Goal: Task Accomplishment & Management: Manage account settings

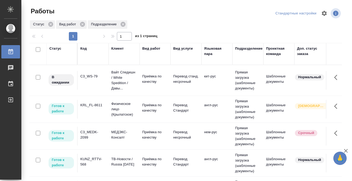
click at [89, 87] on td "C3_WS-79" at bounding box center [93, 80] width 31 height 19
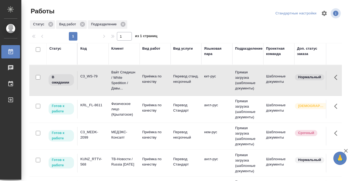
click at [94, 83] on td "C3_WS-79" at bounding box center [93, 80] width 31 height 19
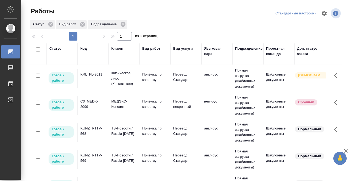
click at [58, 48] on div "Статус" at bounding box center [55, 48] width 12 height 5
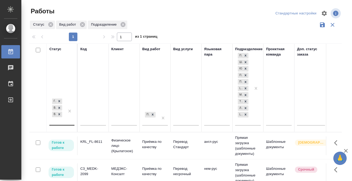
click at [65, 118] on div "Готов к работе В работе В ожидании" at bounding box center [56, 110] width 15 height 27
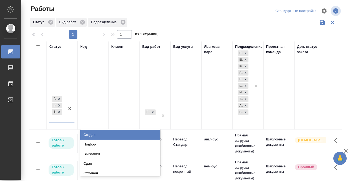
scroll to position [3, 0]
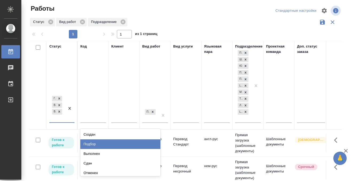
click at [91, 144] on div "Подбор" at bounding box center [120, 144] width 80 height 10
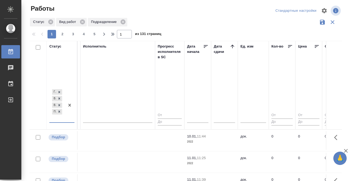
scroll to position [0, 343]
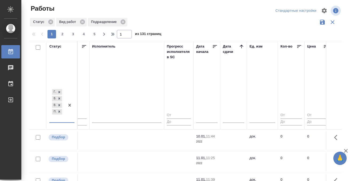
click at [242, 45] on icon at bounding box center [241, 46] width 3 height 3
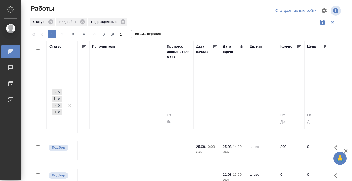
scroll to position [44, 343]
click at [133, 108] on td at bounding box center [126, 98] width 75 height 19
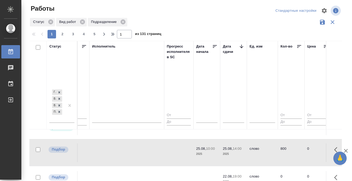
click at [132, 108] on td at bounding box center [126, 98] width 75 height 19
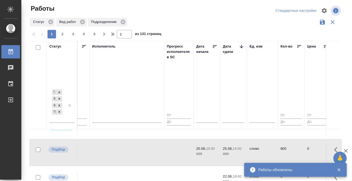
click at [131, 108] on td at bounding box center [126, 98] width 75 height 19
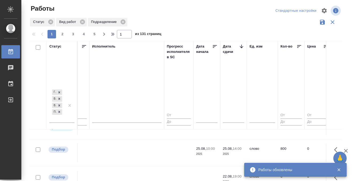
click at [128, 108] on td at bounding box center [126, 98] width 75 height 19
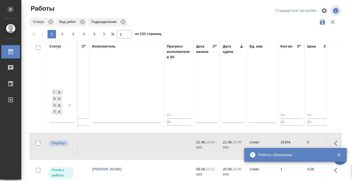
scroll to position [246, 343]
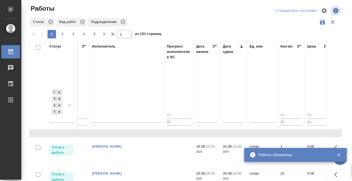
scroll to position [229, 343]
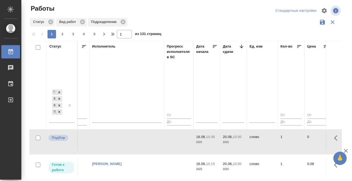
click at [13, 50] on icon at bounding box center [10, 51] width 5 height 5
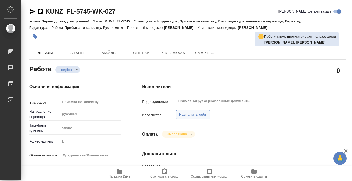
click at [193, 114] on span "Назначить себя" at bounding box center [193, 115] width 28 height 6
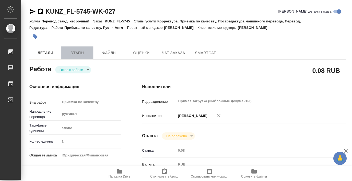
click at [85, 51] on span "Этапы" at bounding box center [78, 53] width 26 height 7
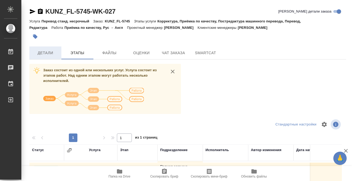
click at [45, 52] on span "Детали" at bounding box center [46, 53] width 26 height 7
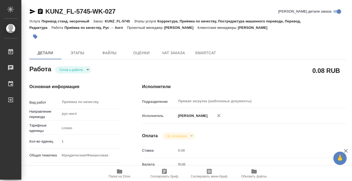
type textarea "x"
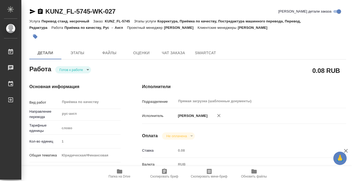
type textarea "x"
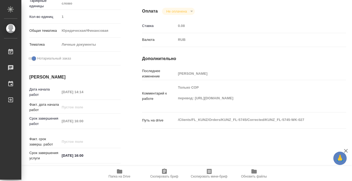
type textarea "x"
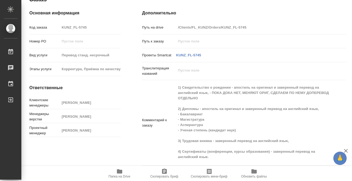
scroll to position [314, 0]
click at [117, 170] on icon "button" at bounding box center [119, 171] width 5 height 4
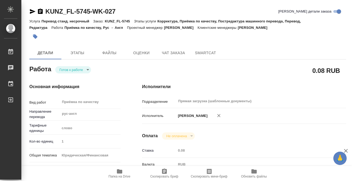
click at [36, 38] on icon "button" at bounding box center [35, 36] width 5 height 5
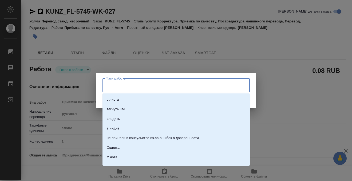
click at [147, 81] on input "Тэги работы" at bounding box center [171, 85] width 132 height 9
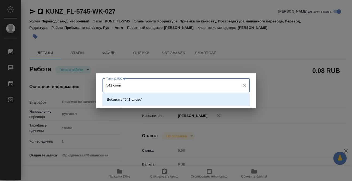
type input "541 слово"
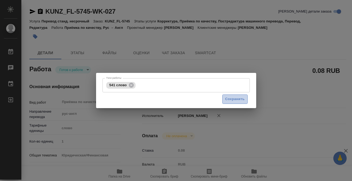
click at [236, 97] on span "Сохранить" at bounding box center [234, 99] width 19 height 6
type input "readyForWork"
type textarea "Приёмка по качеству"
type textarea "x"
type input "рус-англ"
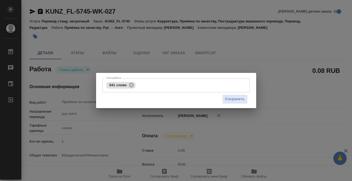
type input "5a8b1489cc6b4906c91bfd90"
type input "1"
type input "yr-fn"
type input "5a8b8b956a9677013d343cfe"
checkbox input "true"
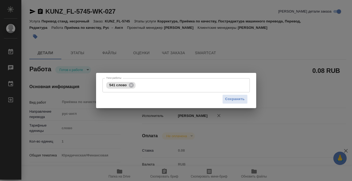
type input "19.08.2025 14:14"
type input "19.08.2025 16:00"
type input "Прямая загрузка (шаблонные документы)"
type input "notPayed"
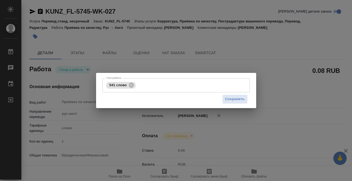
type input "0.08"
type input "RUB"
type input "[PERSON_NAME]"
type textarea "Только СОР перевод: https://drive.awatera.com/apps/files/?dir=/Shares/FL_KUNZ/O…"
type textarea "x"
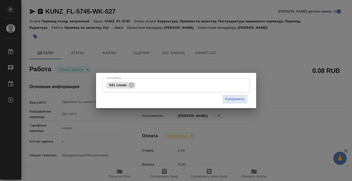
type textarea "/Clients/FL_KUNZ/Orders/KUNZ_FL-5745/Corrected/KUNZ_FL-5745-WK-027"
type textarea "x"
type input "KUNZ_FL-5745"
type input "Перевод станд. несрочный"
type input "Корректура, Приёмка по качеству, Постредактура машинного перевода, Перевод, Ред…"
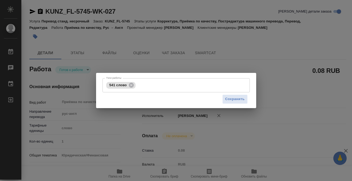
type input "Веселова Юлия"
type input "Малофеева Екатерина"
type input "/Clients/FL_KUNZ/Orders/KUNZ_FL-5745"
type textarea "x"
type textarea "1) Свидетельство о рождении - апостиль на оригинал и заверенный перевод на англ…"
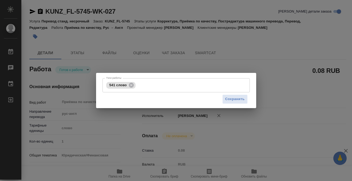
type textarea "x"
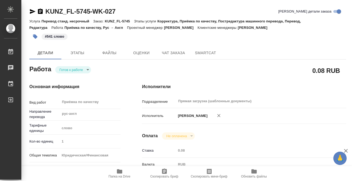
type textarea "x"
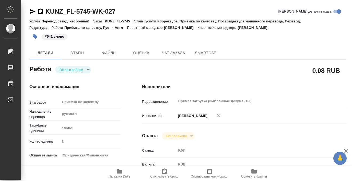
type textarea "x"
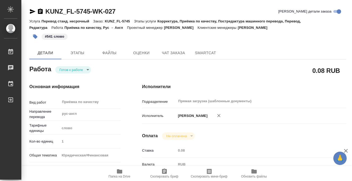
click at [74, 72] on body "🙏 .cls-1 fill:#fff; AWATERA Kobzeva Elizaveta Работы 0 Чаты График Выйти KUNZ_F…" at bounding box center [176, 90] width 352 height 181
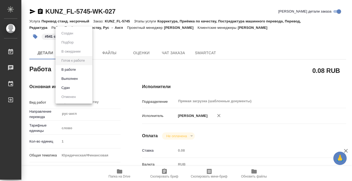
click at [75, 36] on button "Выполнен" at bounding box center [67, 33] width 15 height 6
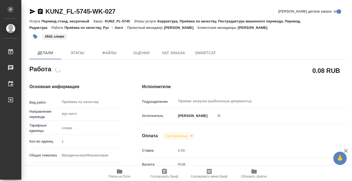
type textarea "x"
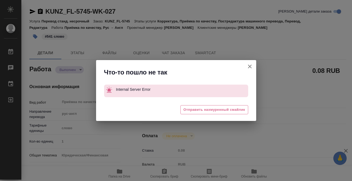
type textarea "x"
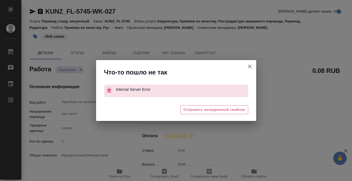
type textarea "x"
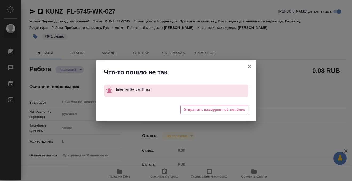
type textarea "x"
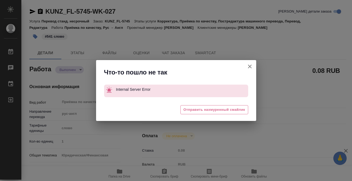
click at [246, 62] on button "[PERSON_NAME] детали заказа" at bounding box center [249, 66] width 13 height 13
type textarea "x"
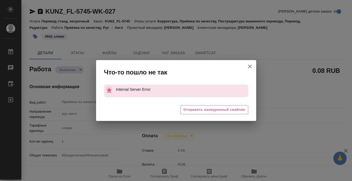
type textarea "x"
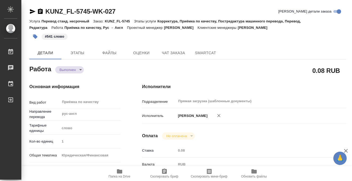
click at [41, 9] on icon "button" at bounding box center [40, 11] width 6 height 6
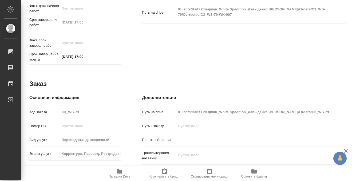
scroll to position [285, 0]
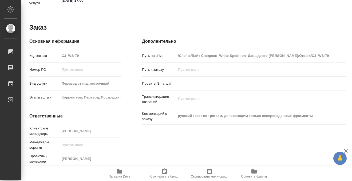
click at [116, 172] on span "Папка на Drive" at bounding box center [119, 173] width 38 height 10
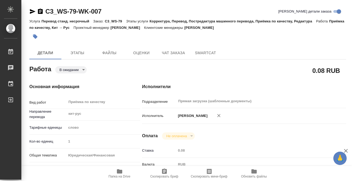
click at [35, 34] on icon "button" at bounding box center [35, 36] width 5 height 5
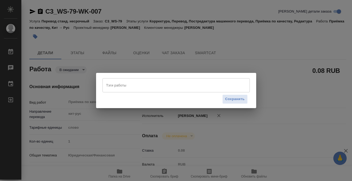
click at [111, 83] on input "Тэги работы" at bounding box center [171, 85] width 132 height 9
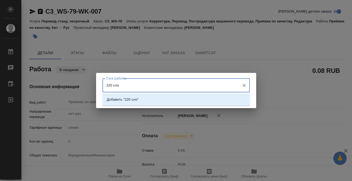
type input "220 слов"
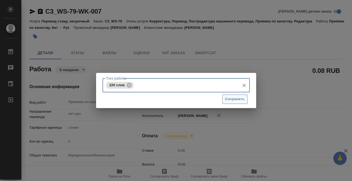
click at [236, 97] on span "Сохранить" at bounding box center [234, 99] width 19 height 6
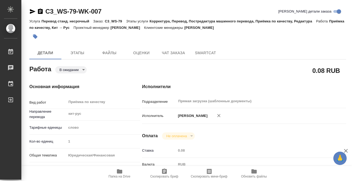
type input "pending"
type input "кит-рус"
type input "5a8b1489cc6b4906c91bfd90"
type input "1"
type input "yr-fn"
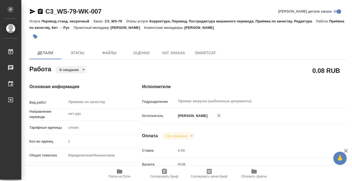
type input "5f647205b73bc97568ca66bf"
checkbox input "true"
type input "18.08.2025 15:57"
type input "19.08.2025 17:00"
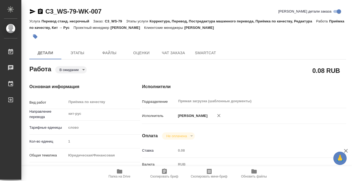
type input "Прямая загрузка (шаблонные документы)"
type input "notPayed"
type input "0.08"
type input "RUB"
type input "[PERSON_NAME]"
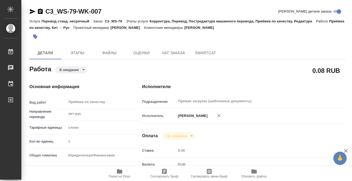
type input "C3_WS-79"
type input "Перевод станд. несрочный"
type input "Корректура, Перевод, Постредактура машинного перевода, Приёмка по качеству, Ред…"
type input "Никитина Татьяна"
type input "/Clients/Вайт Спедишн_White Spedition_Давыденко Оксана/Orders/C3_WS-79"
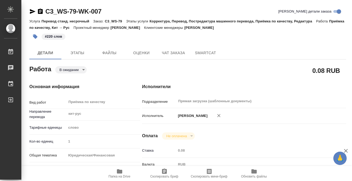
click at [72, 69] on body "🙏 .cls-1 fill:#fff; AWATERA Kobzeva Elizaveta Работы 0 Чаты График Выйти C3_WS-…" at bounding box center [176, 90] width 352 height 181
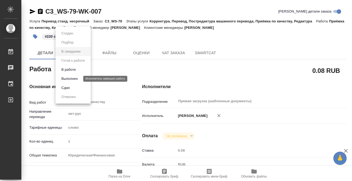
click at [78, 79] on button "Выполнен" at bounding box center [69, 79] width 19 height 6
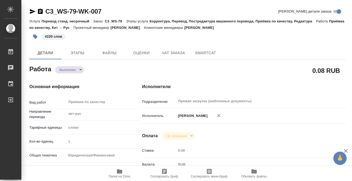
type textarea "x"
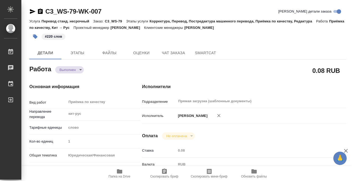
type textarea "x"
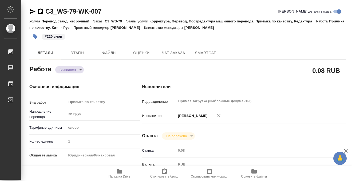
type textarea "x"
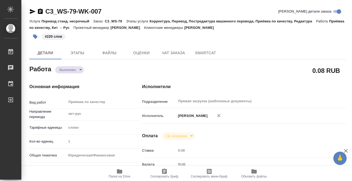
click at [41, 11] on icon "button" at bounding box center [40, 11] width 5 height 5
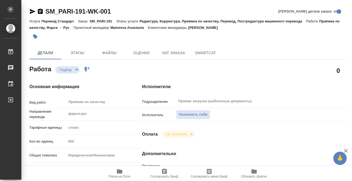
click at [184, 114] on span "Назначить себя" at bounding box center [193, 115] width 28 height 6
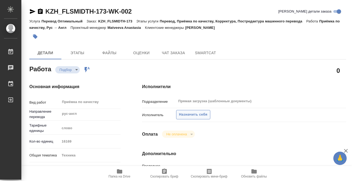
click at [183, 112] on span "Назначить себя" at bounding box center [193, 115] width 28 height 6
